Goal: Information Seeking & Learning: Learn about a topic

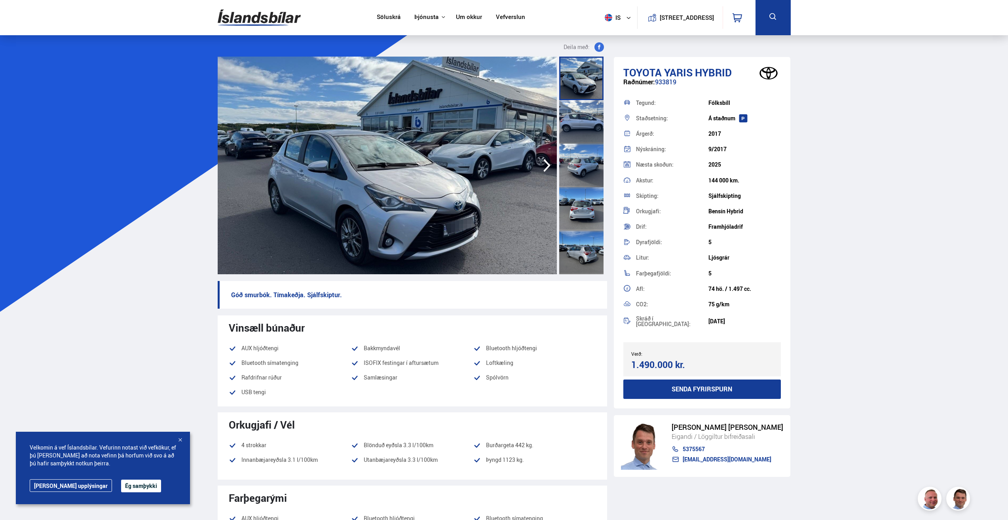
click at [531, 194] on img at bounding box center [387, 166] width 339 height 218
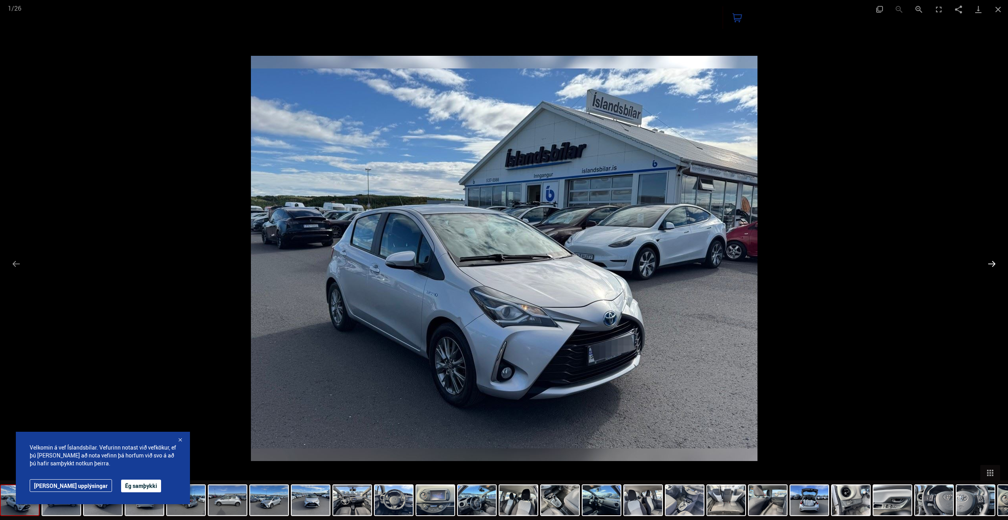
click at [992, 262] on button "Next slide" at bounding box center [991, 263] width 17 height 15
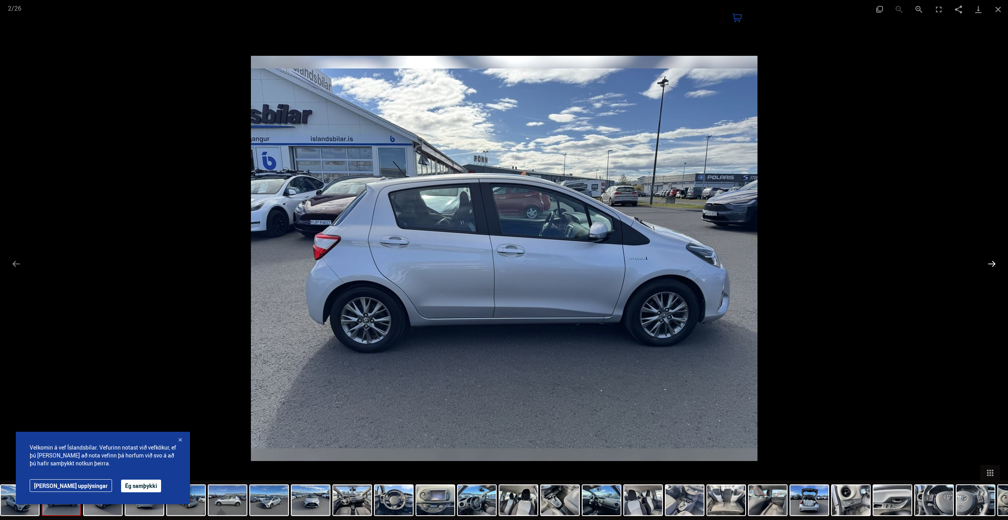
click at [992, 262] on button "Next slide" at bounding box center [991, 263] width 17 height 15
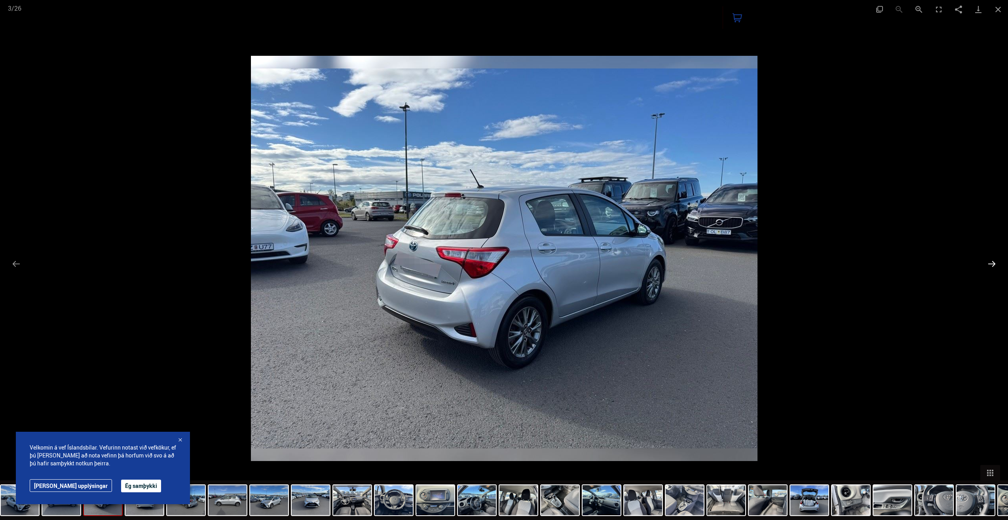
click at [992, 262] on button "Next slide" at bounding box center [991, 263] width 17 height 15
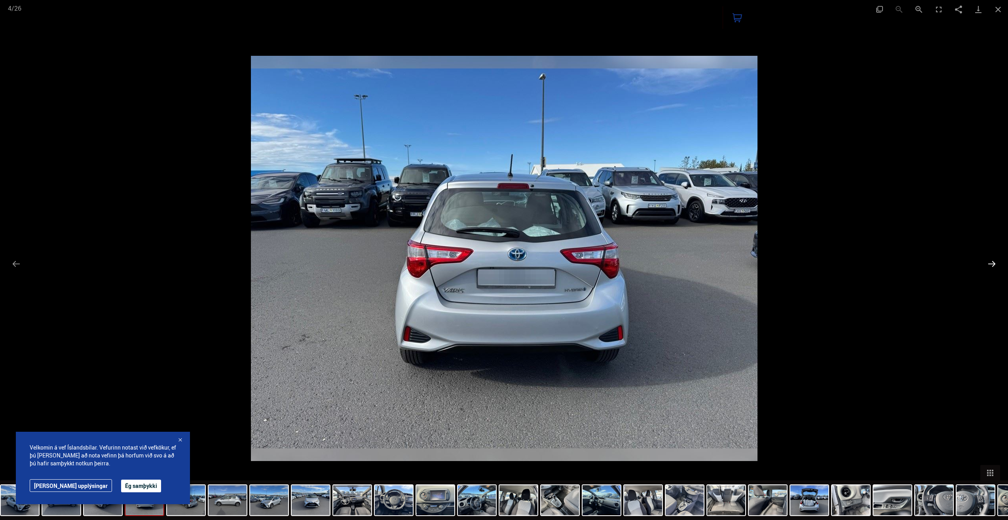
click at [992, 262] on button "Next slide" at bounding box center [991, 263] width 17 height 15
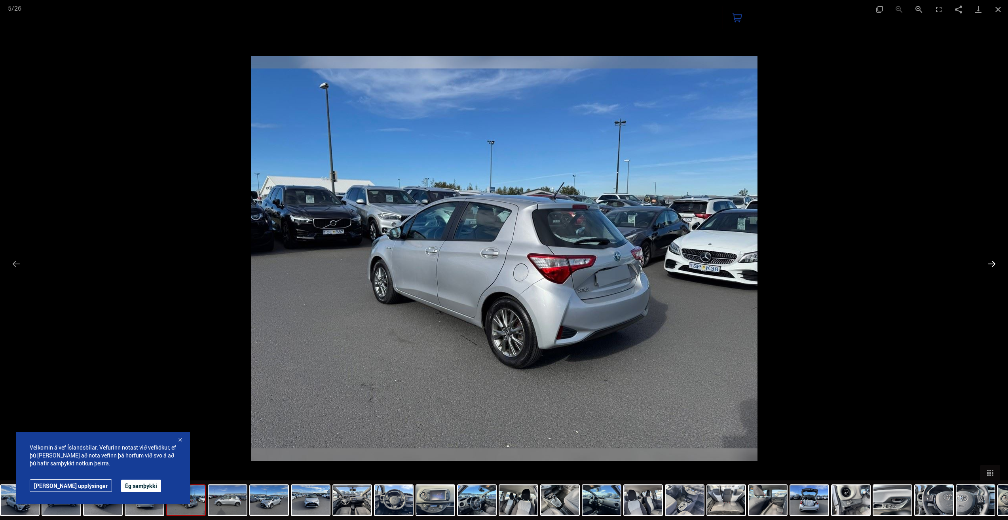
click at [991, 262] on button "Next slide" at bounding box center [991, 263] width 17 height 15
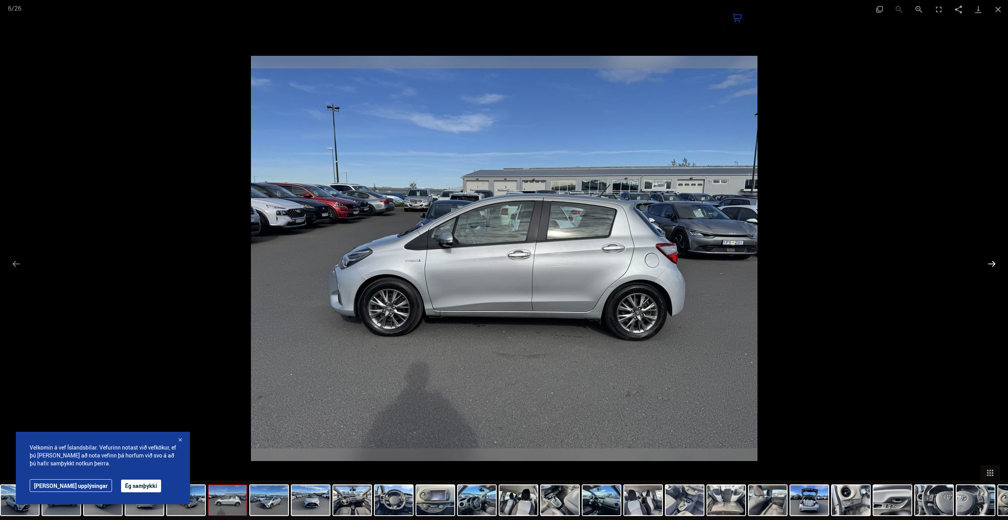
click at [991, 262] on button "Next slide" at bounding box center [991, 263] width 17 height 15
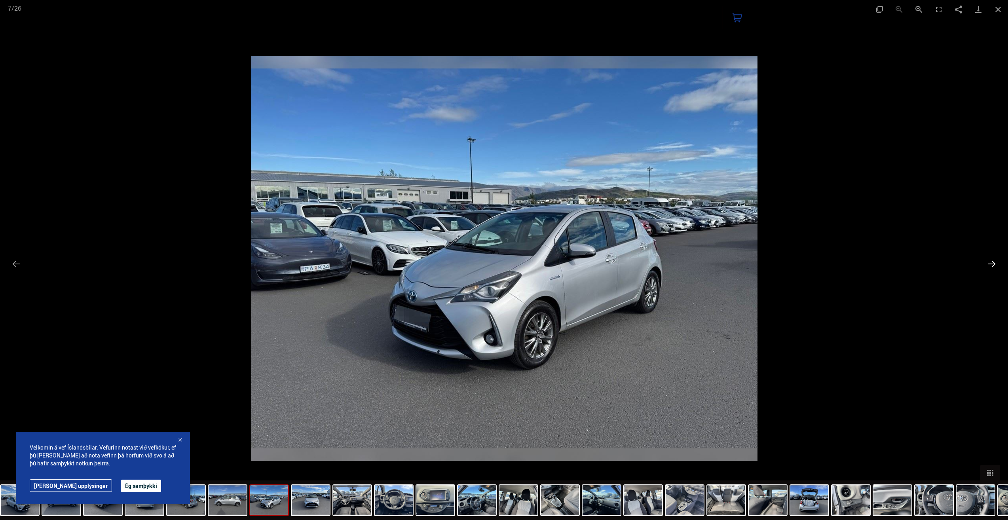
click at [991, 262] on button "Next slide" at bounding box center [991, 263] width 17 height 15
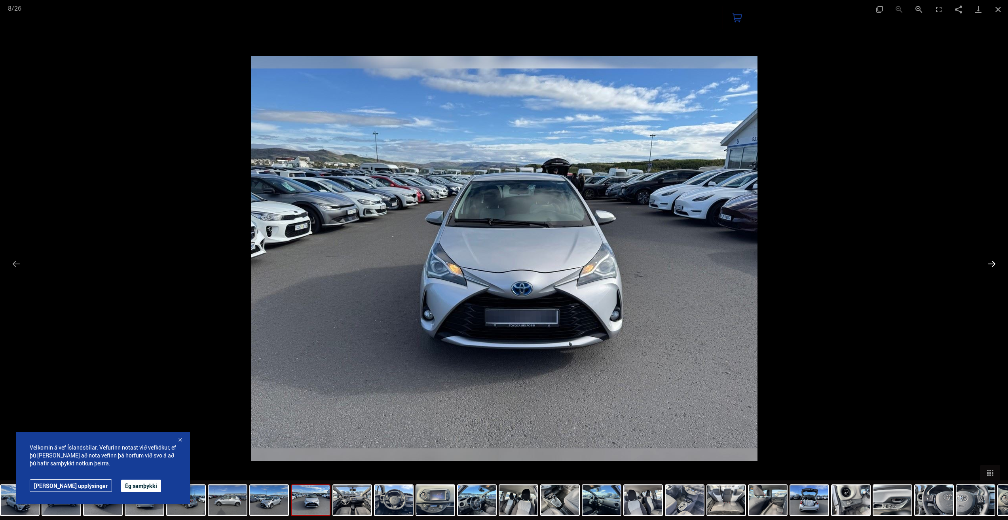
click at [991, 262] on button "Next slide" at bounding box center [991, 263] width 17 height 15
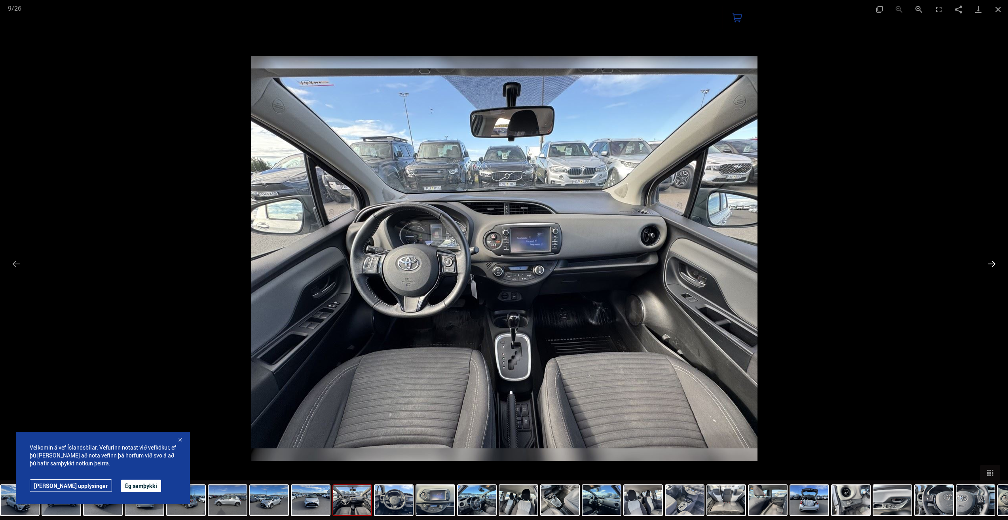
click at [991, 262] on button "Next slide" at bounding box center [991, 263] width 17 height 15
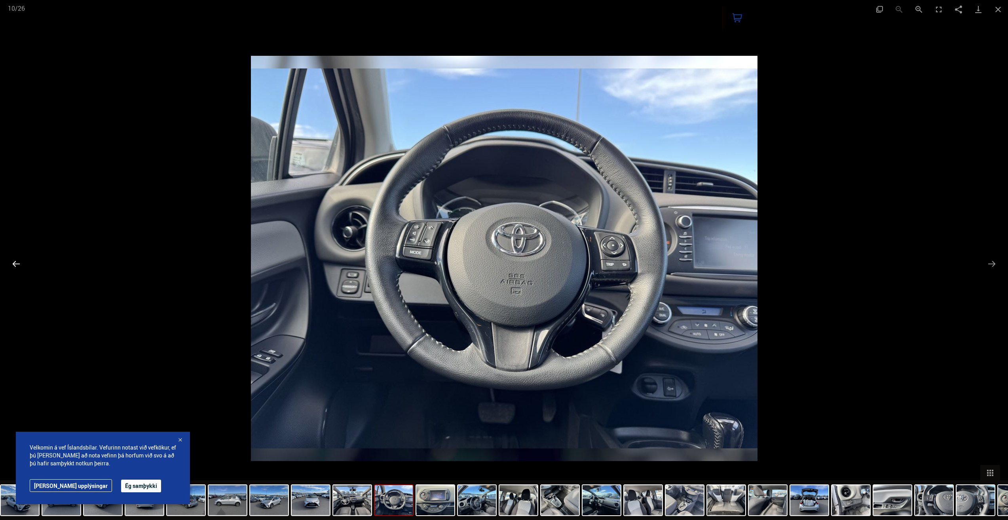
click at [19, 263] on button "Previous slide" at bounding box center [16, 263] width 17 height 15
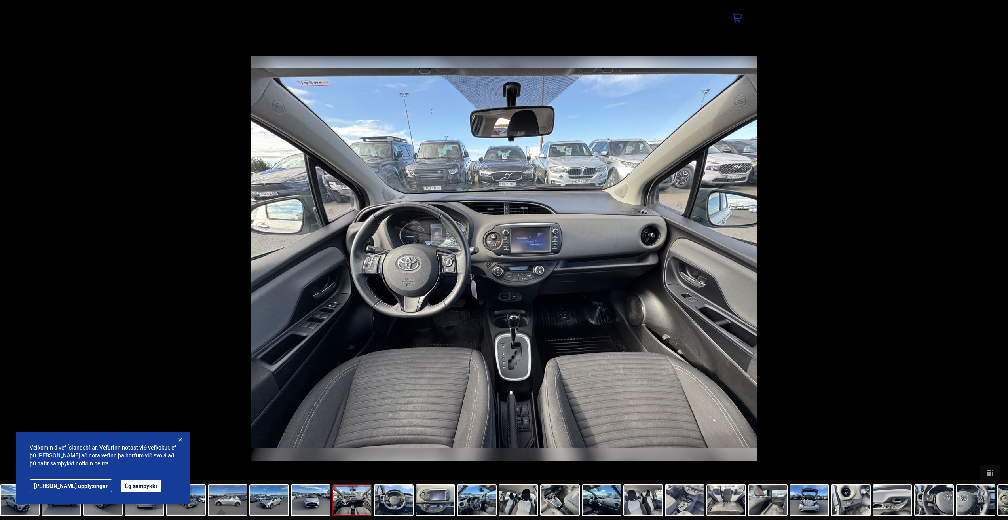
click at [995, 261] on button "Next slide" at bounding box center [995, 263] width 17 height 15
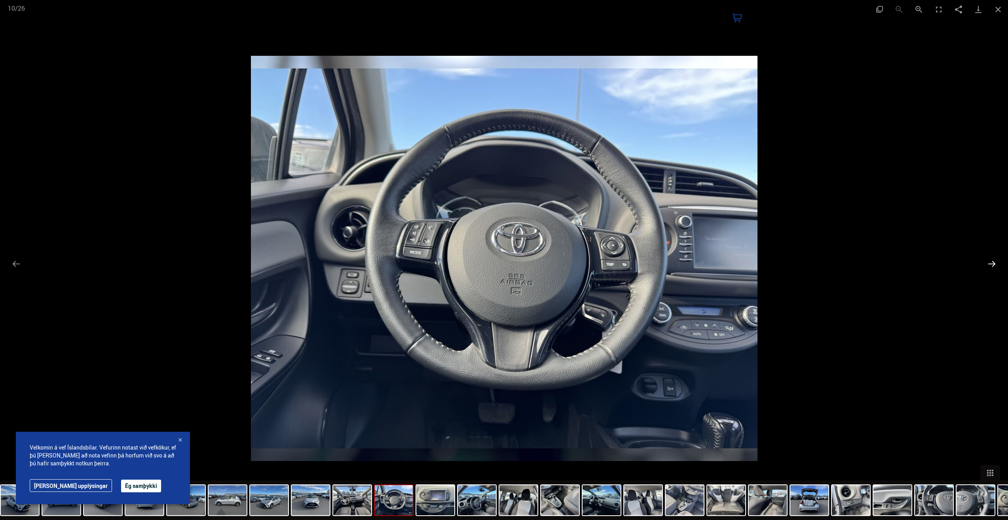
click at [995, 261] on button "Next slide" at bounding box center [991, 263] width 17 height 15
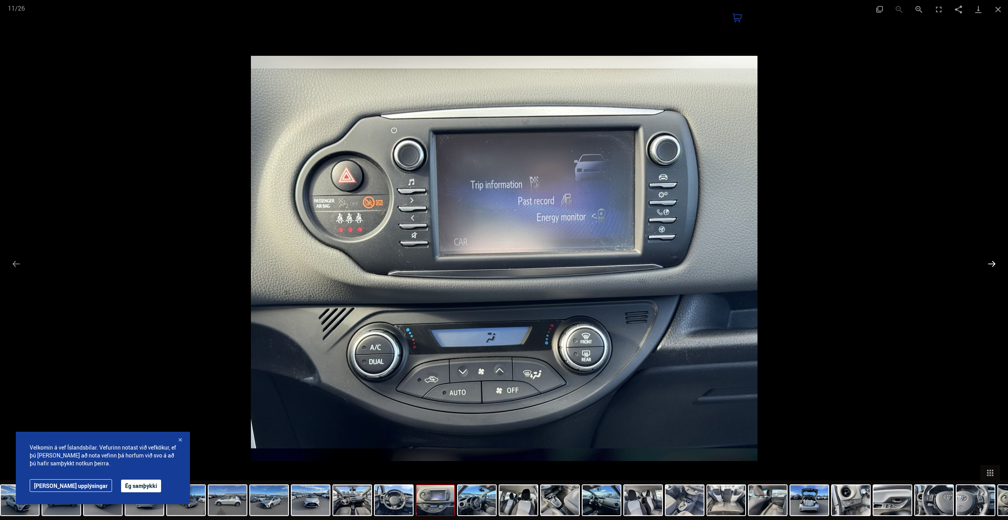
click at [995, 261] on button "Next slide" at bounding box center [991, 263] width 17 height 15
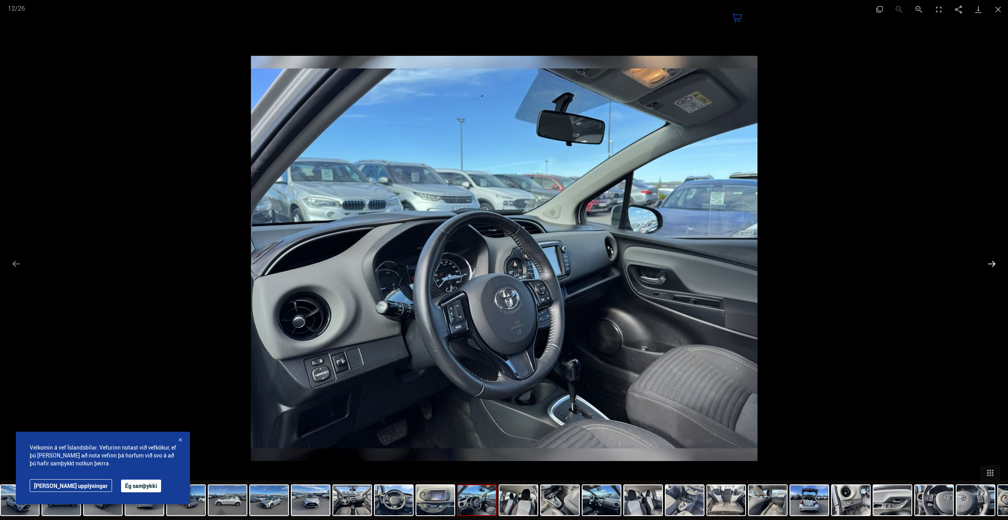
click at [995, 261] on button "Next slide" at bounding box center [991, 263] width 17 height 15
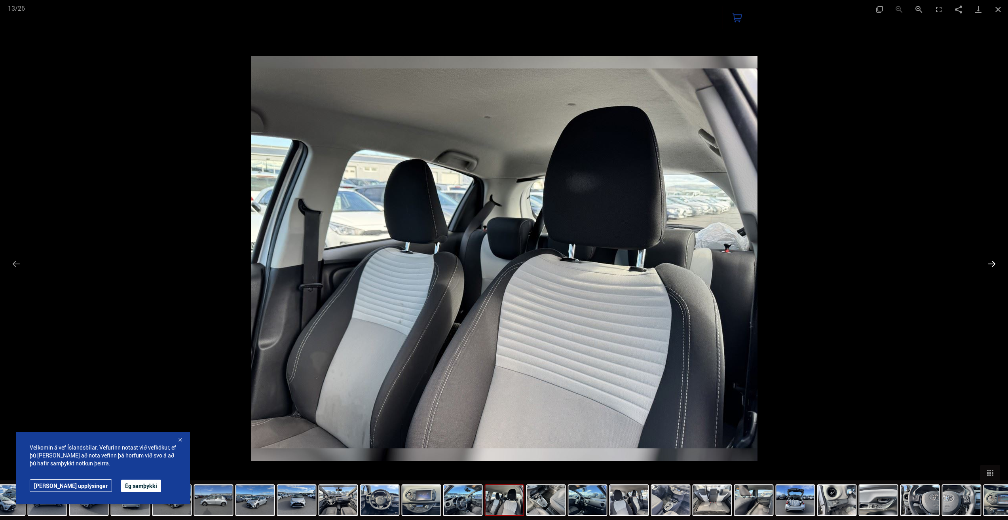
click at [995, 261] on button "Next slide" at bounding box center [991, 263] width 17 height 15
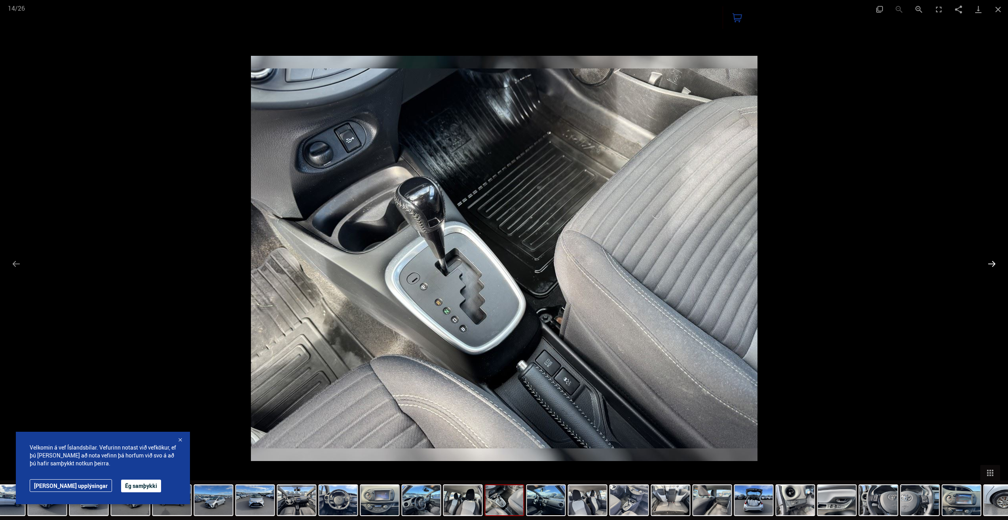
click at [993, 266] on button "Next slide" at bounding box center [991, 263] width 17 height 15
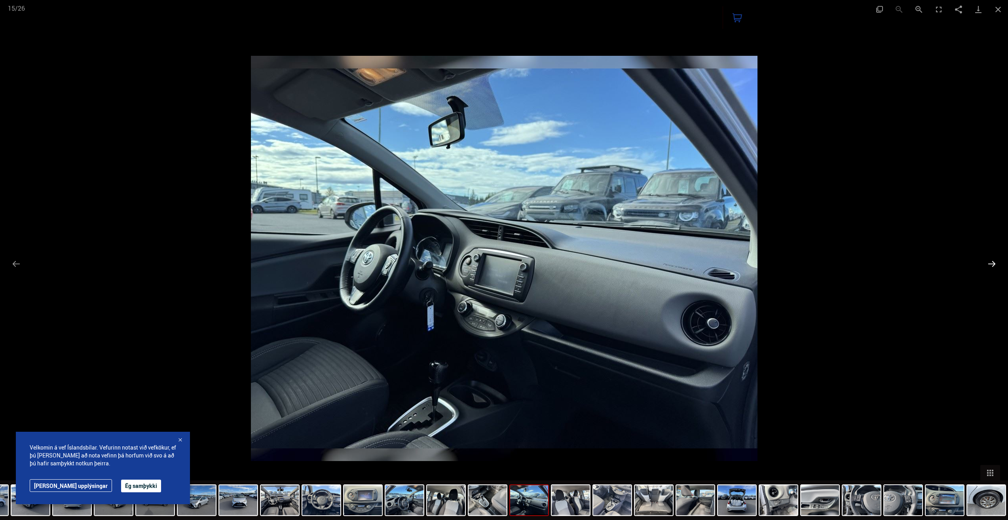
click at [993, 266] on button "Next slide" at bounding box center [991, 263] width 17 height 15
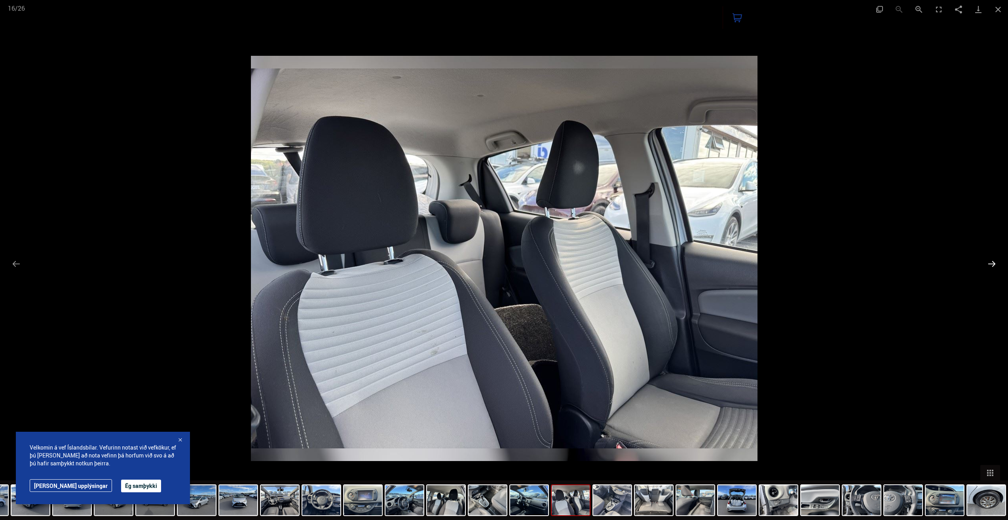
click at [993, 266] on button "Next slide" at bounding box center [991, 263] width 17 height 15
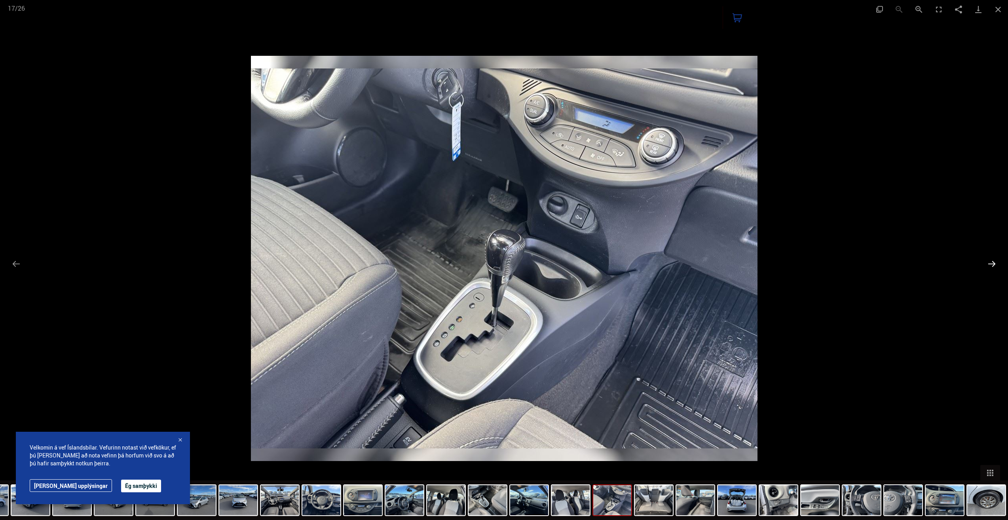
click at [993, 266] on button "Next slide" at bounding box center [991, 263] width 17 height 15
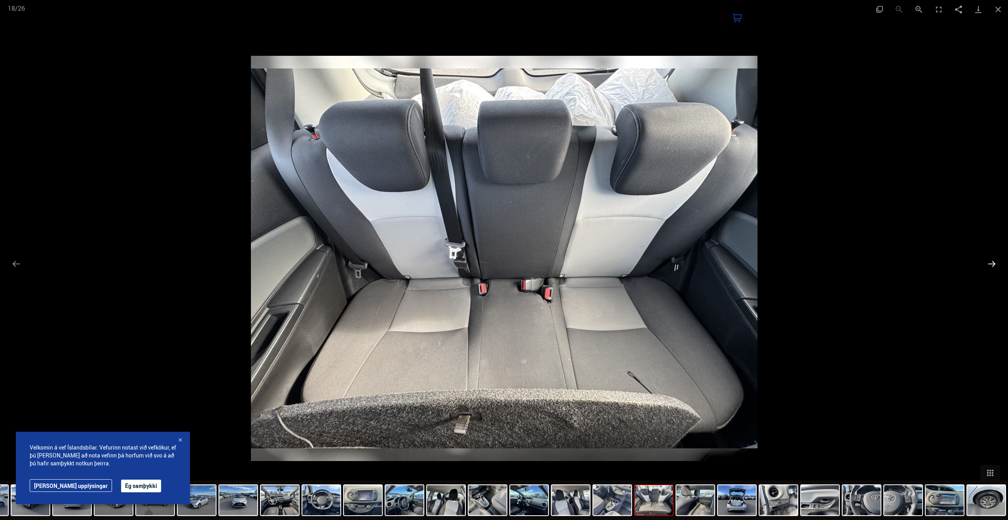
click at [993, 266] on button "Next slide" at bounding box center [991, 263] width 17 height 15
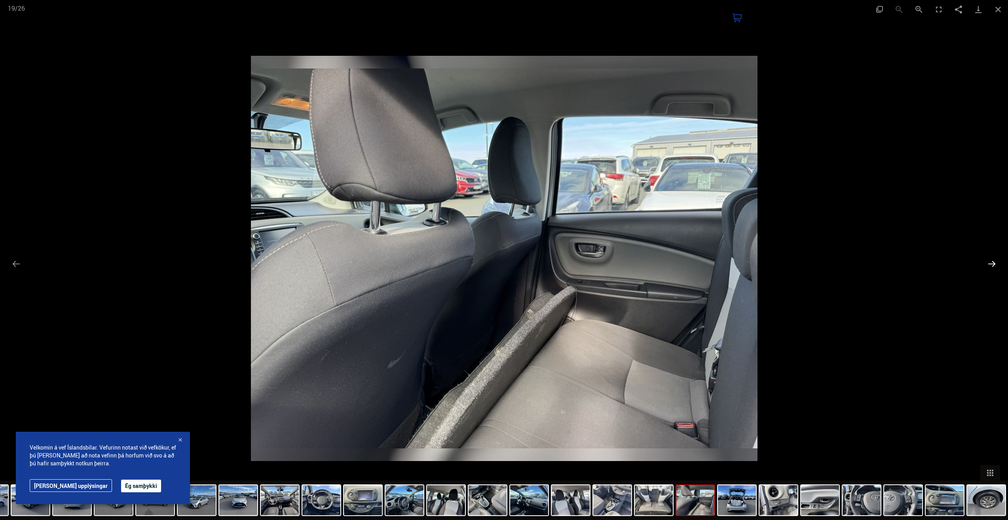
click at [993, 266] on button "Next slide" at bounding box center [991, 263] width 17 height 15
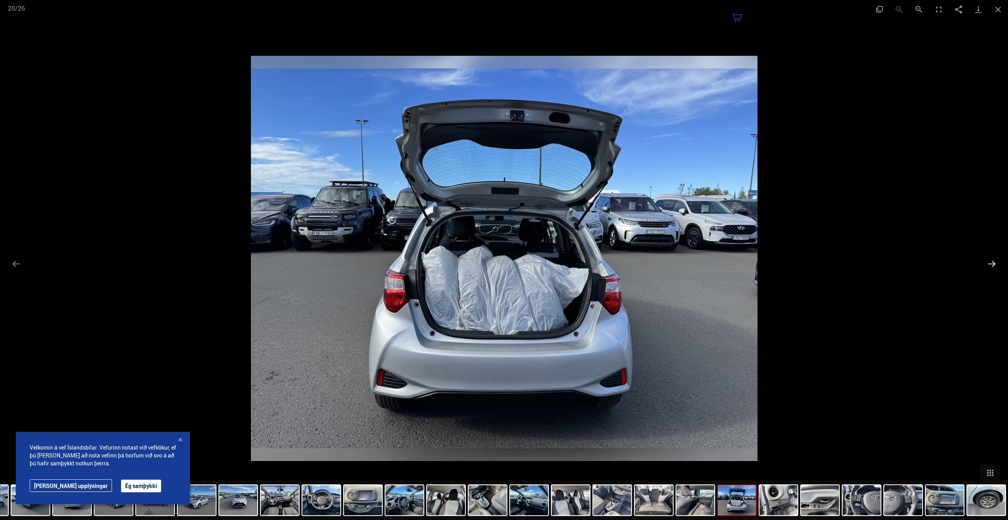
click at [993, 266] on button "Next slide" at bounding box center [991, 263] width 17 height 15
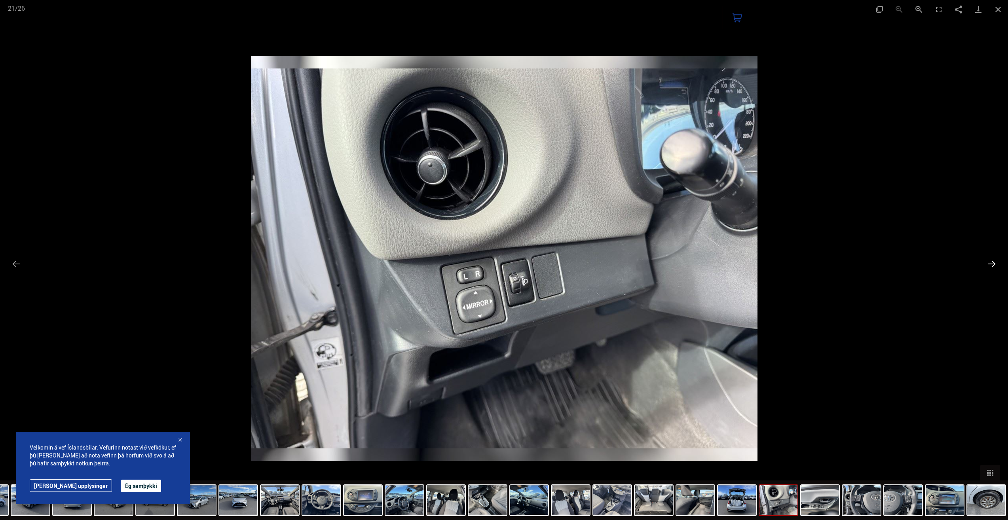
click at [993, 266] on button "Next slide" at bounding box center [991, 263] width 17 height 15
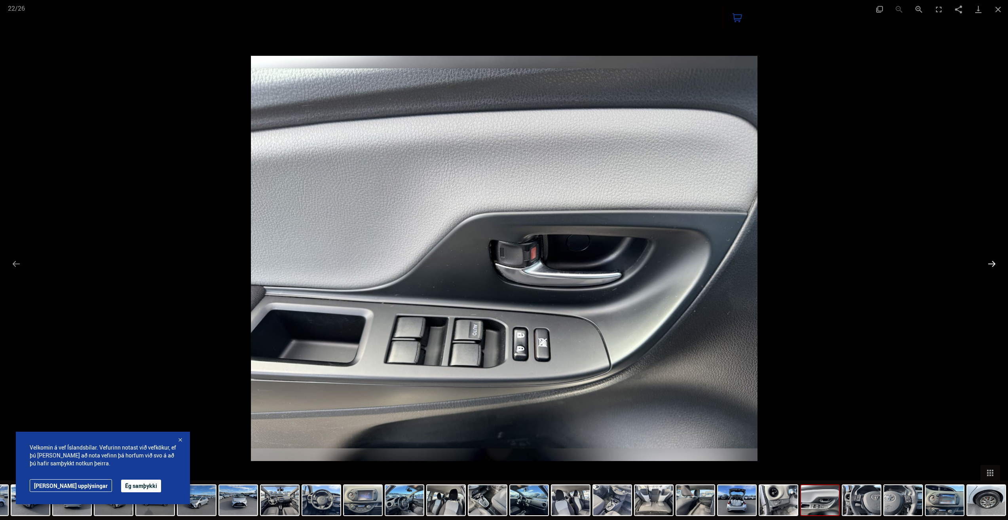
click at [993, 266] on button "Next slide" at bounding box center [991, 263] width 17 height 15
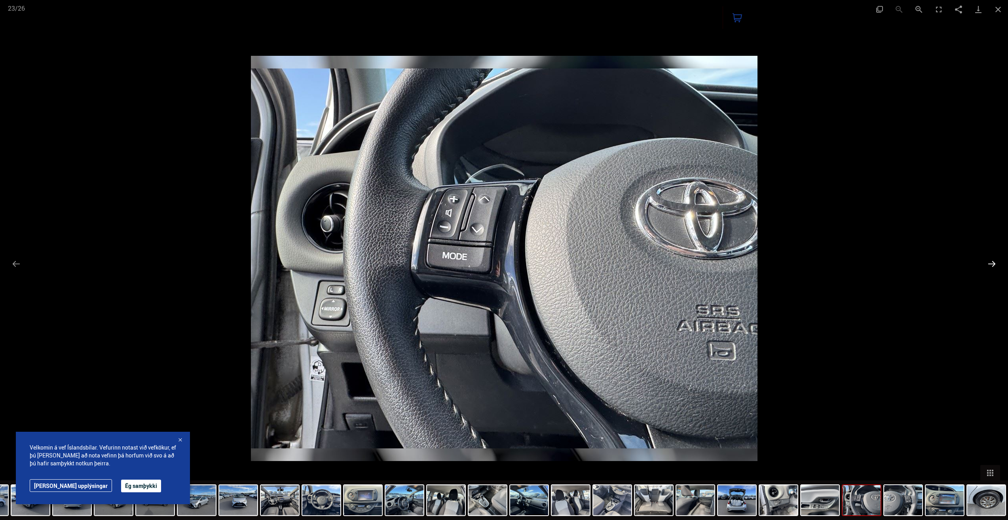
click at [993, 266] on button "Next slide" at bounding box center [991, 263] width 17 height 15
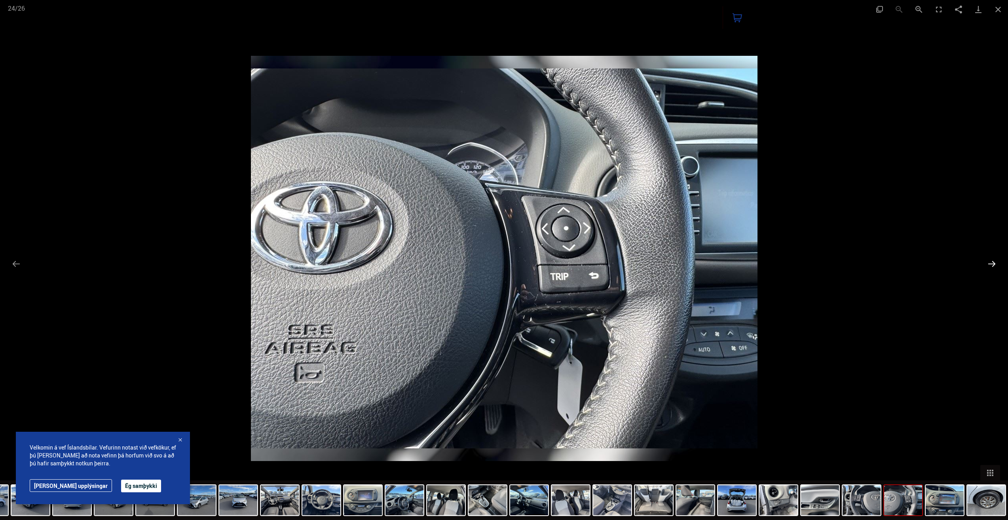
click at [993, 266] on button "Next slide" at bounding box center [991, 263] width 17 height 15
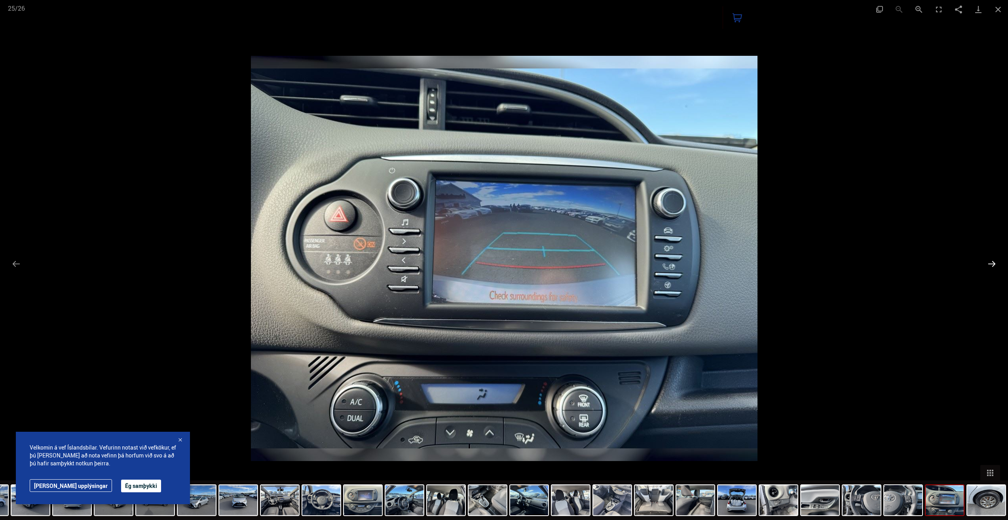
click at [994, 263] on button "Next slide" at bounding box center [991, 263] width 17 height 15
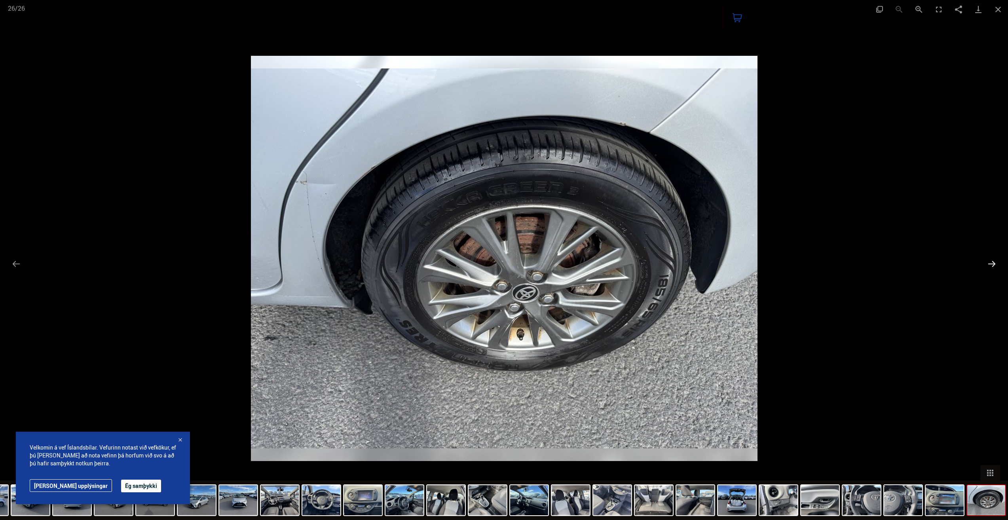
click at [994, 263] on button "Next slide" at bounding box center [991, 263] width 17 height 15
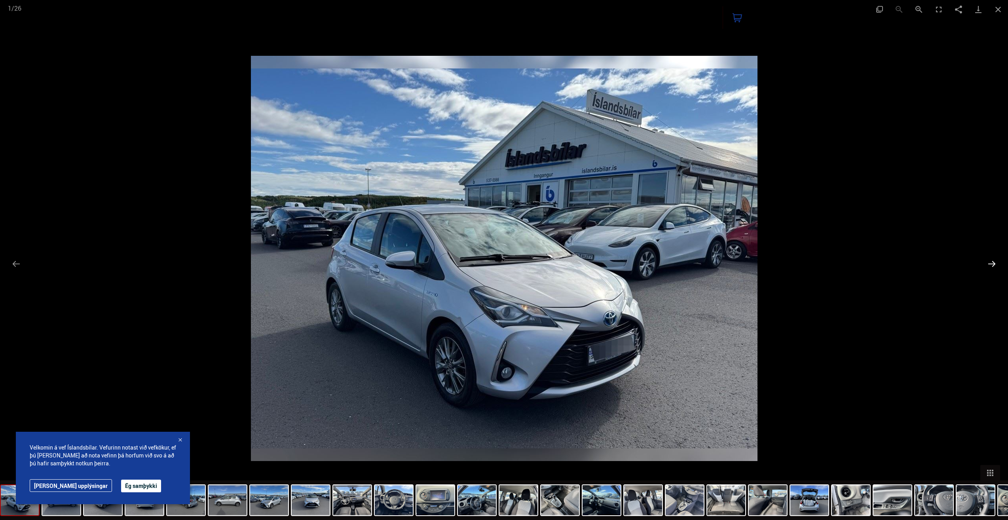
click at [994, 263] on button "Next slide" at bounding box center [991, 263] width 17 height 15
